Goal: Find specific page/section

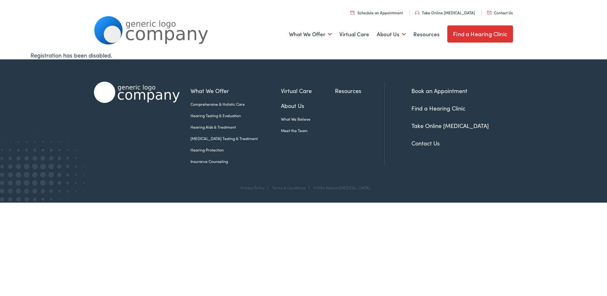
click at [290, 131] on link "Meet the Team" at bounding box center [308, 131] width 54 height 6
